Goal: Navigation & Orientation: Find specific page/section

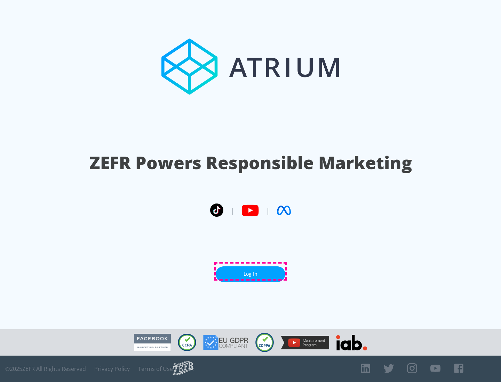
click at [250, 271] on link "Log In" at bounding box center [251, 275] width 70 height 16
